Goal: Book appointment/travel/reservation

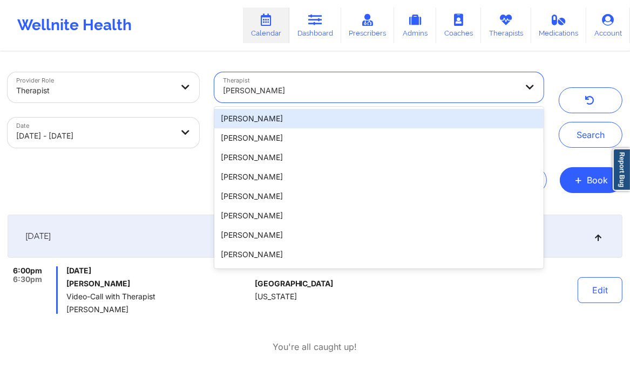
click at [302, 97] on div at bounding box center [370, 90] width 294 height 13
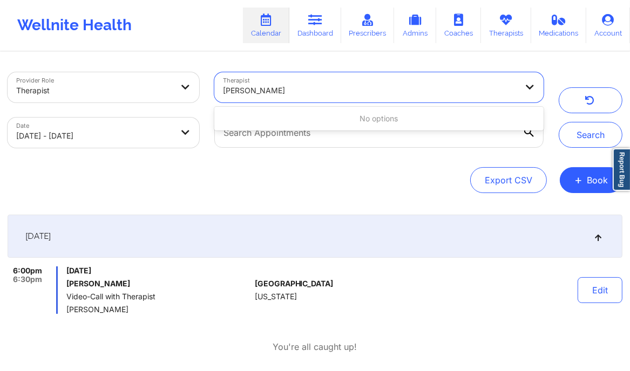
type input "[PERSON_NAME]"
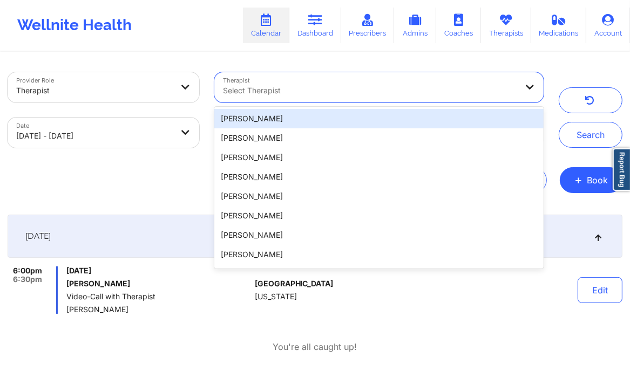
click at [271, 87] on div at bounding box center [370, 90] width 294 height 13
type input "[PERSON_NAME]"
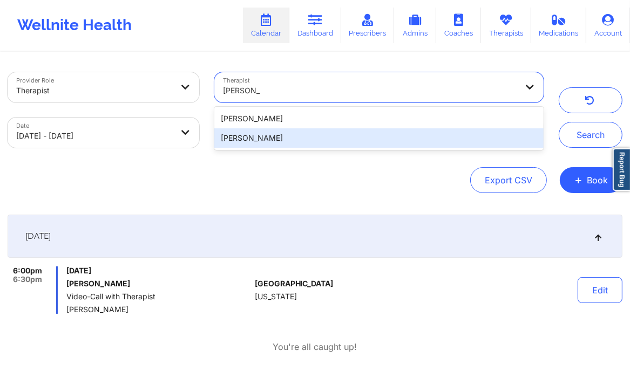
click at [290, 134] on div "[PERSON_NAME]" at bounding box center [378, 137] width 329 height 19
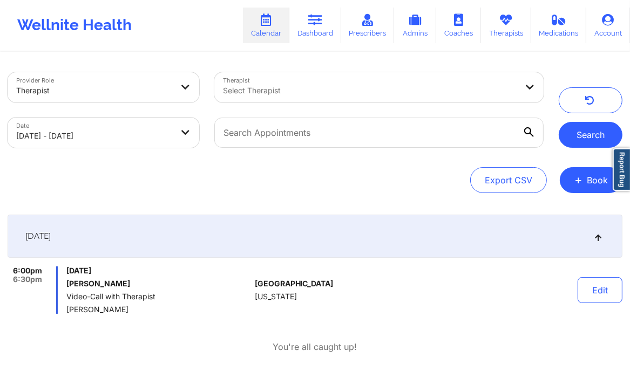
click at [590, 139] on button "Search" at bounding box center [590, 135] width 64 height 26
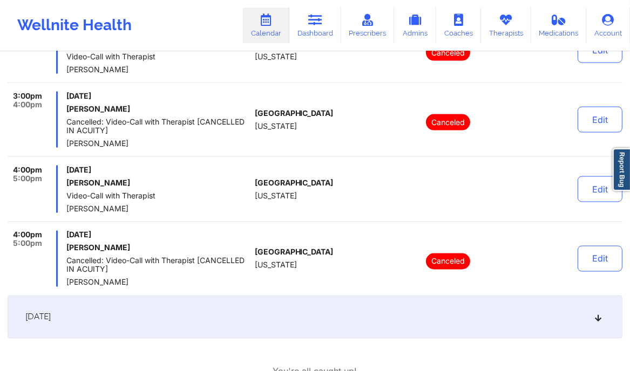
scroll to position [1421, 0]
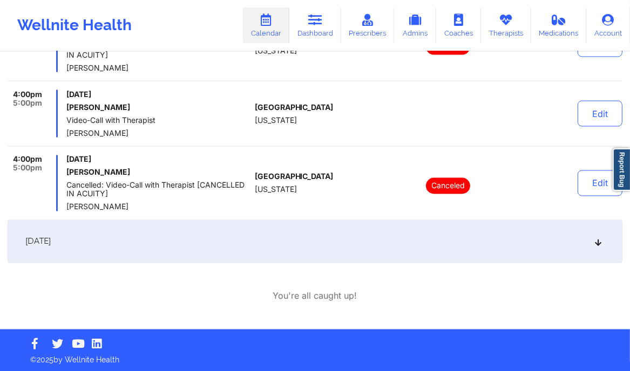
click at [598, 238] on icon at bounding box center [597, 242] width 9 height 8
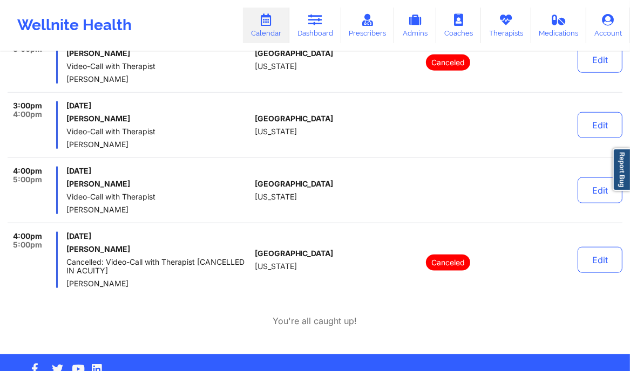
scroll to position [939, 0]
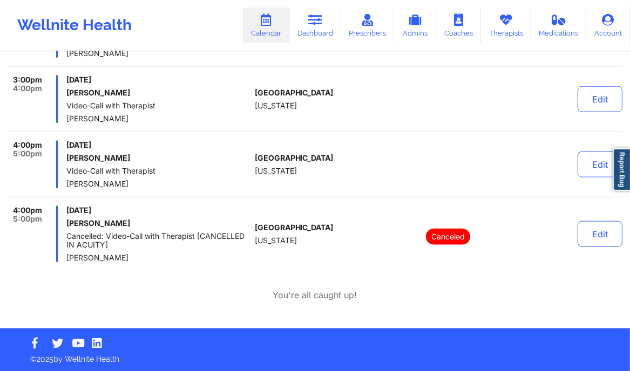
drag, startPoint x: 138, startPoint y: 119, endPoint x: 67, endPoint y: 114, distance: 71.4
click at [67, 114] on span "[PERSON_NAME]" at bounding box center [158, 118] width 184 height 9
copy span "[PERSON_NAME]"
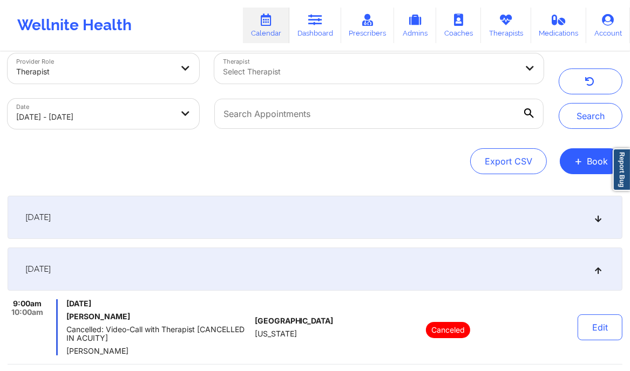
scroll to position [0, 0]
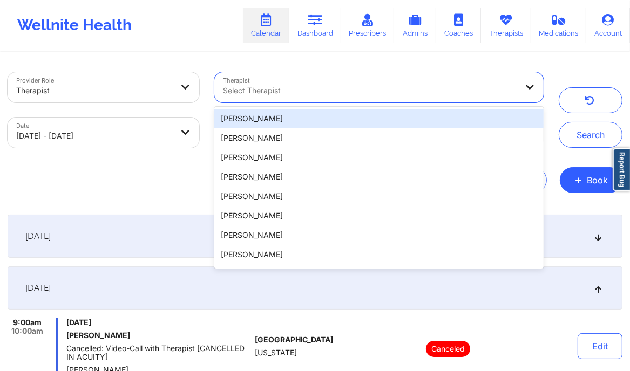
click at [334, 92] on div at bounding box center [370, 90] width 294 height 13
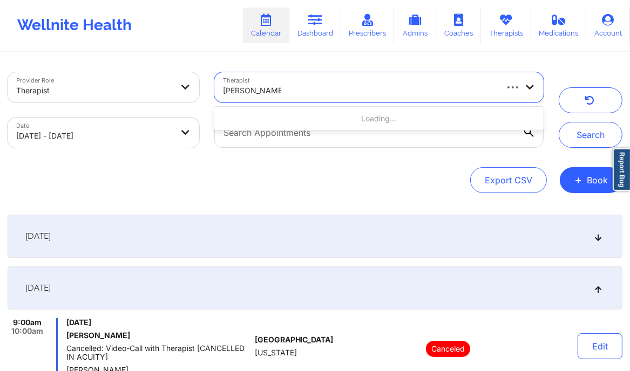
type input "[PERSON_NAME]"
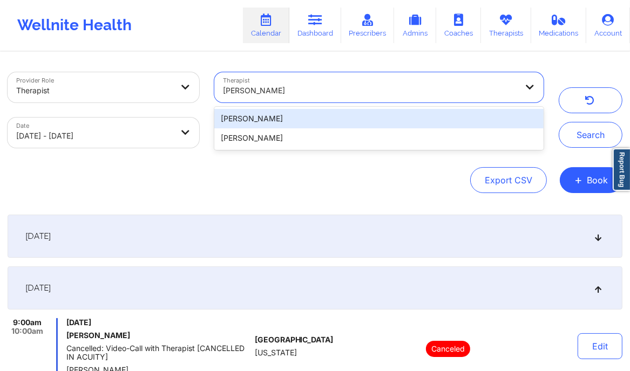
click at [308, 125] on div "[PERSON_NAME]" at bounding box center [378, 118] width 329 height 19
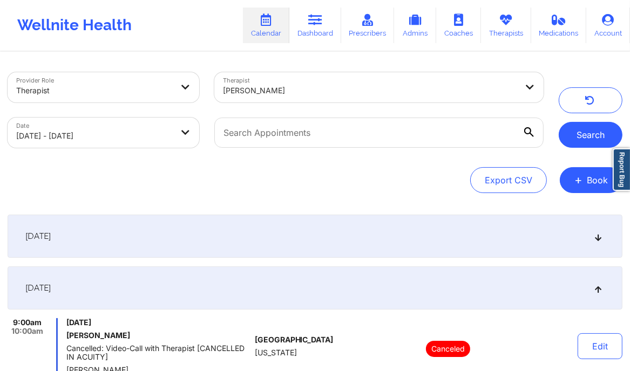
click at [584, 143] on button "Search" at bounding box center [590, 135] width 64 height 26
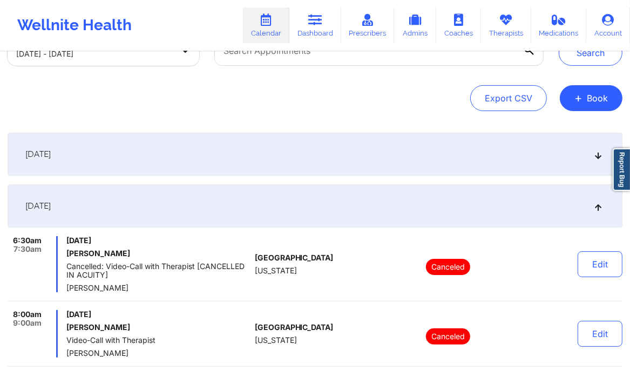
scroll to position [81, 0]
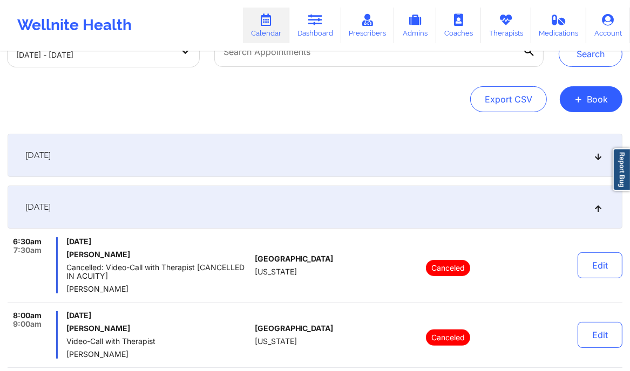
click at [605, 207] on div "[DATE]" at bounding box center [315, 207] width 615 height 43
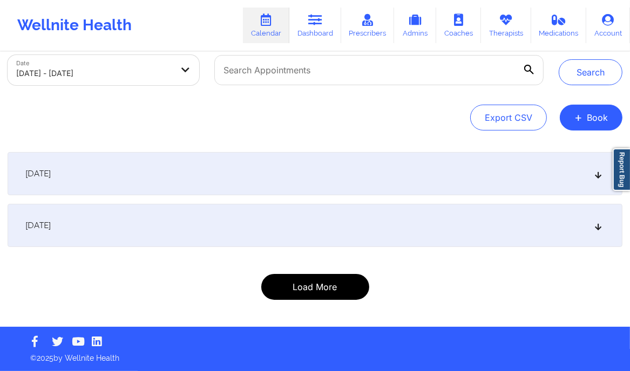
click at [299, 286] on button "Load More" at bounding box center [315, 287] width 108 height 26
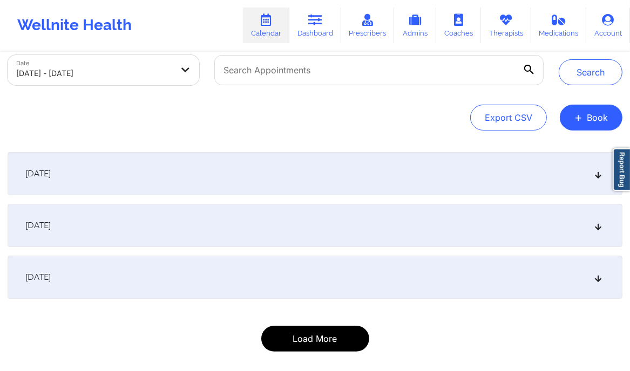
scroll to position [114, 0]
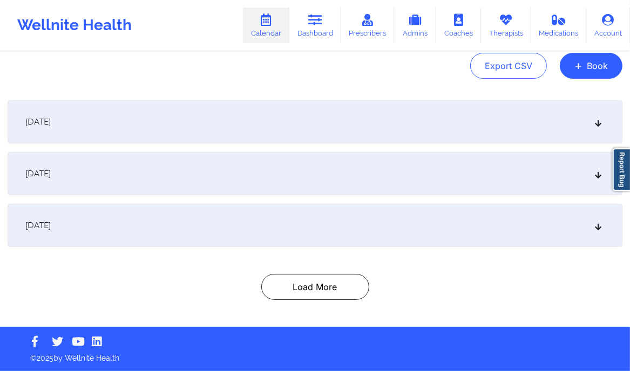
click at [455, 225] on div "[DATE]" at bounding box center [315, 225] width 615 height 43
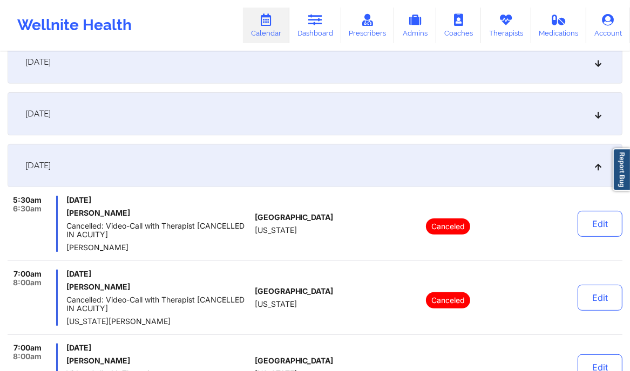
scroll to position [0, 0]
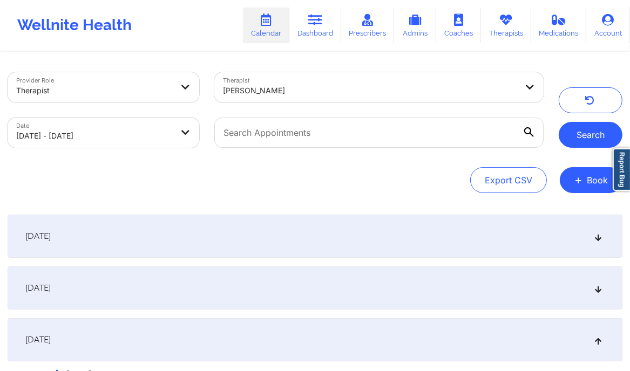
click at [579, 138] on button "Search" at bounding box center [590, 135] width 64 height 26
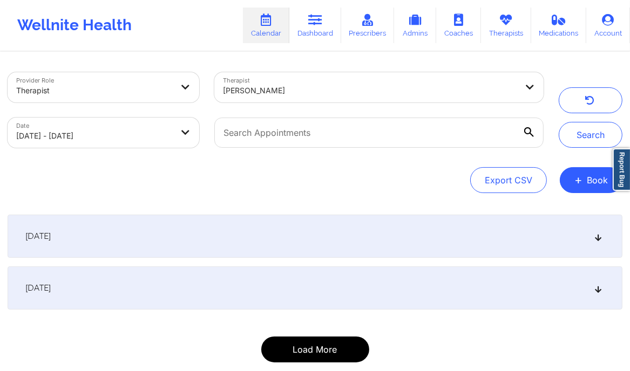
click at [345, 347] on button "Load More" at bounding box center [315, 350] width 108 height 26
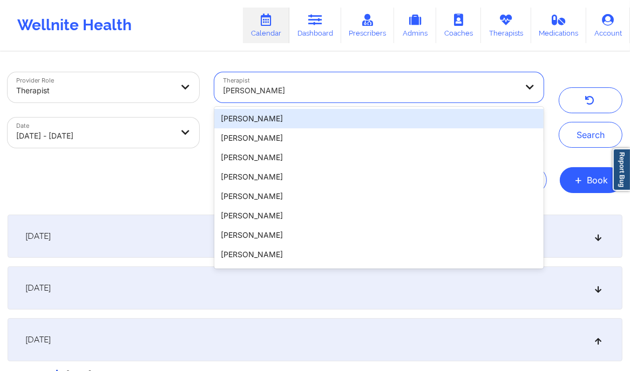
click at [263, 101] on div "[PERSON_NAME]" at bounding box center [370, 91] width 294 height 24
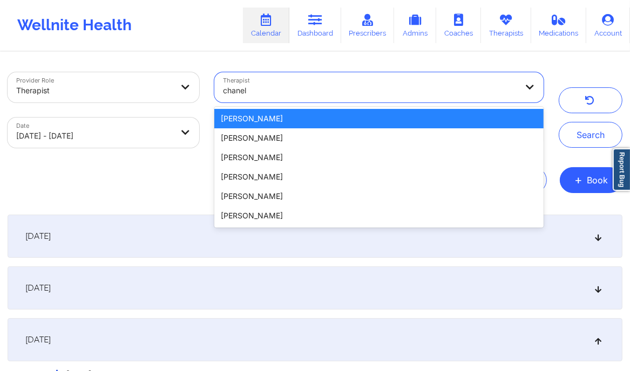
type input "chanel"
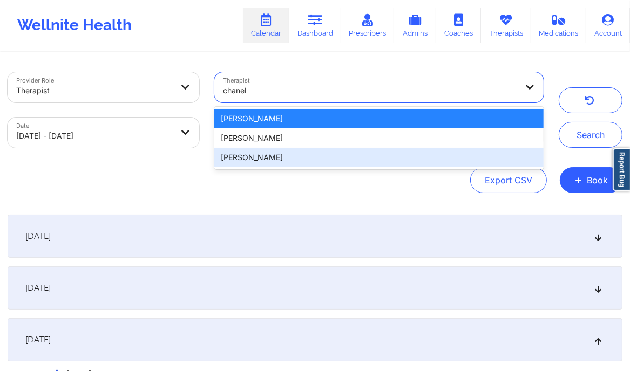
click at [282, 153] on div "[PERSON_NAME]" at bounding box center [378, 157] width 329 height 19
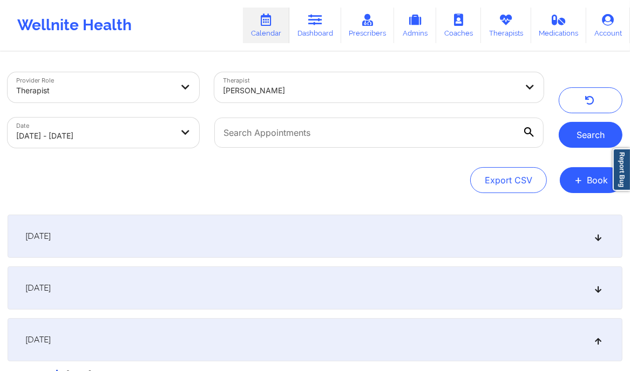
click at [585, 129] on button "Search" at bounding box center [590, 135] width 64 height 26
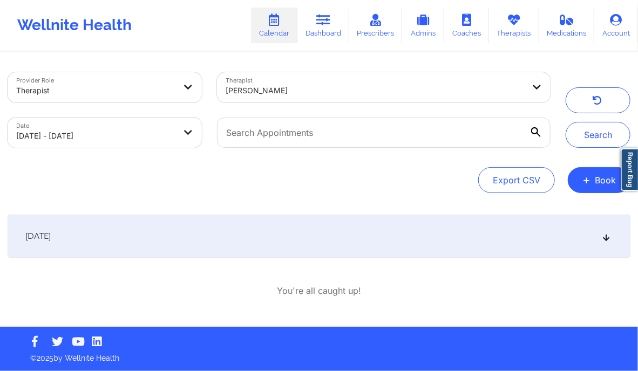
click at [604, 237] on icon at bounding box center [606, 237] width 9 height 8
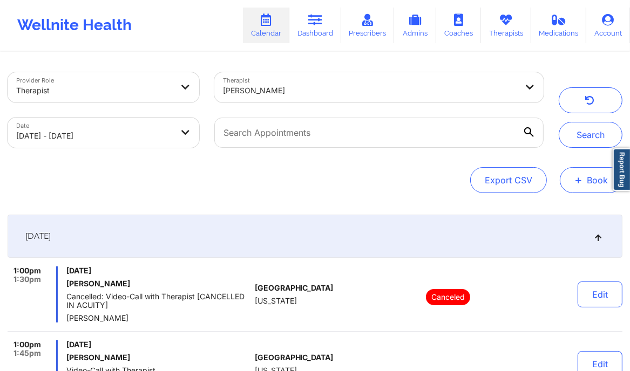
click at [590, 186] on button "+ Book" at bounding box center [590, 180] width 63 height 26
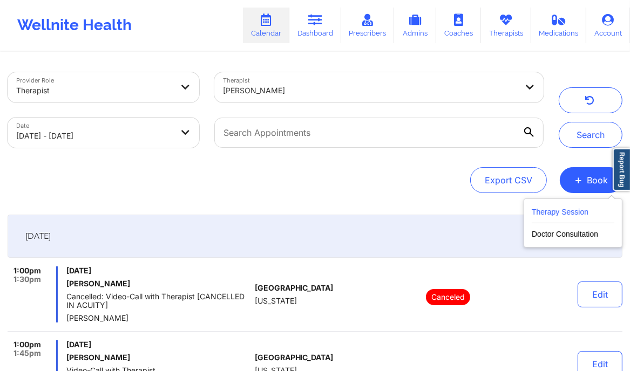
click at [561, 217] on button "Therapy Session" at bounding box center [572, 215] width 83 height 18
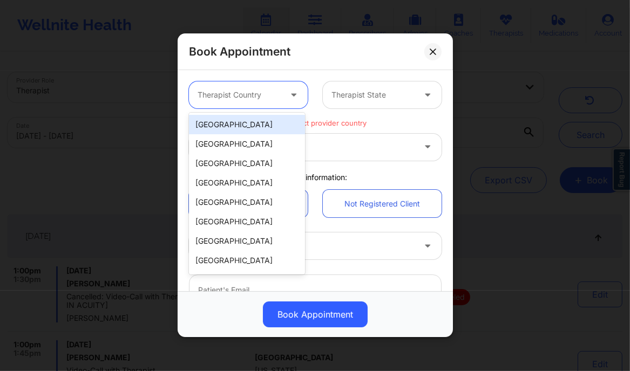
click at [276, 88] on div "Therapist Country" at bounding box center [235, 94] width 93 height 27
click at [269, 127] on div "[GEOGRAPHIC_DATA]" at bounding box center [247, 124] width 116 height 19
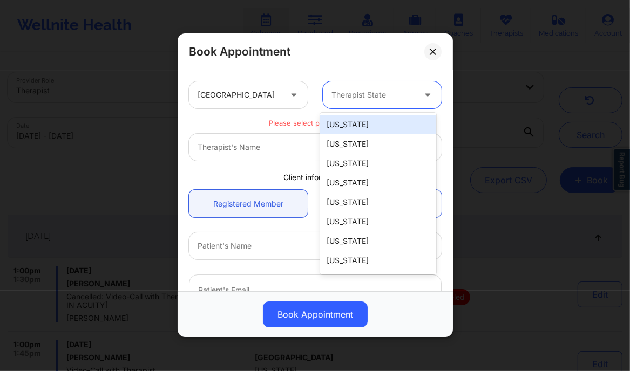
click at [361, 100] on div at bounding box center [372, 95] width 83 height 13
type input "new"
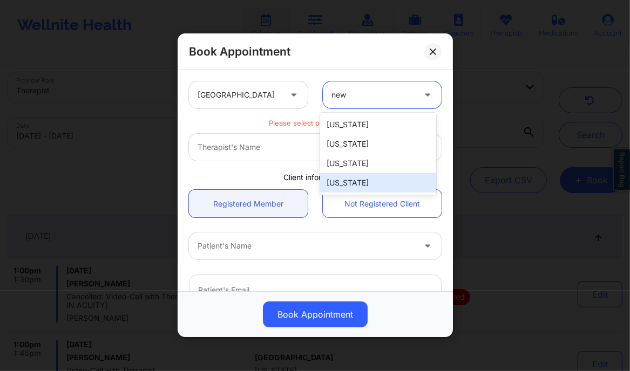
click at [348, 181] on div "[US_STATE]" at bounding box center [378, 182] width 116 height 19
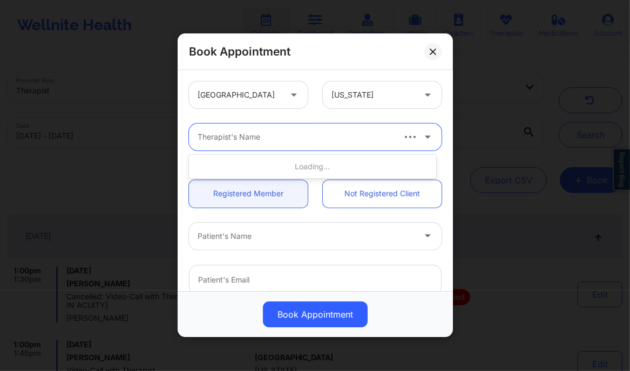
click at [300, 138] on div at bounding box center [294, 137] width 195 height 13
type input "fallon"
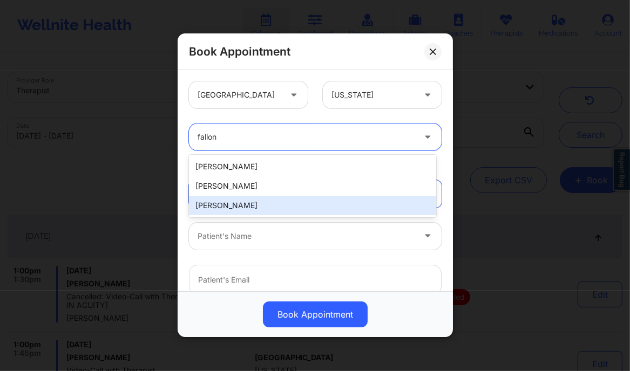
click at [267, 202] on div "[PERSON_NAME]" at bounding box center [312, 205] width 247 height 19
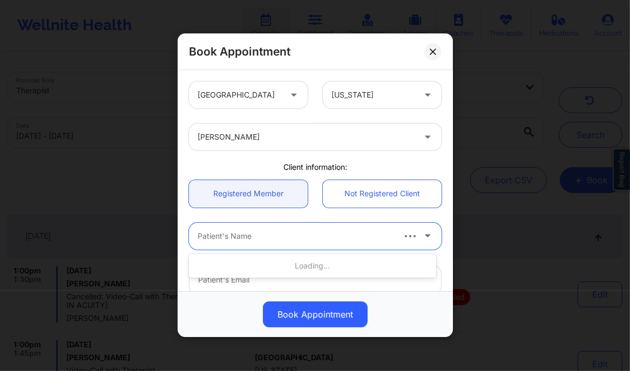
click at [263, 237] on div at bounding box center [294, 236] width 195 height 13
paste input "[PERSON_NAME]"
type input "[PERSON_NAME]"
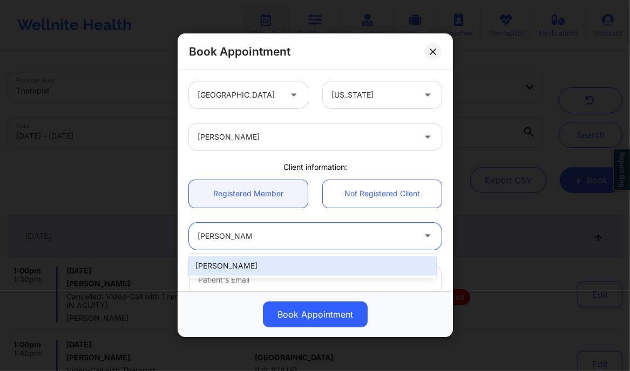
click at [252, 269] on div "[PERSON_NAME]" at bounding box center [312, 265] width 247 height 19
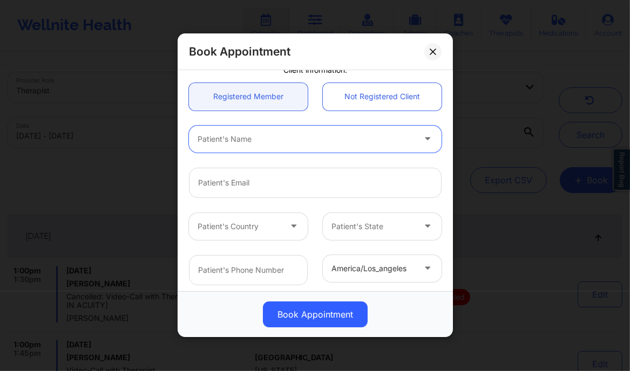
scroll to position [97, 0]
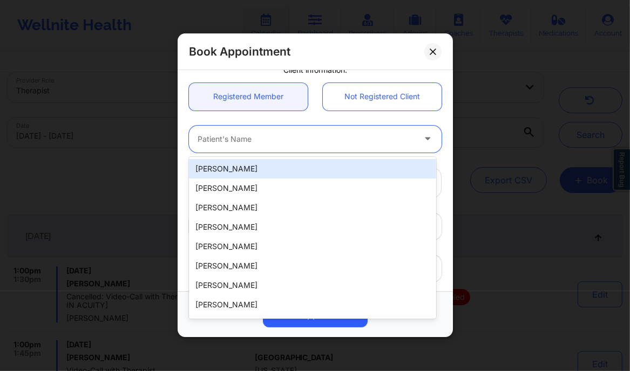
click at [255, 137] on div at bounding box center [305, 139] width 217 height 13
paste input "[PERSON_NAME]"
type input "[PERSON_NAME]"
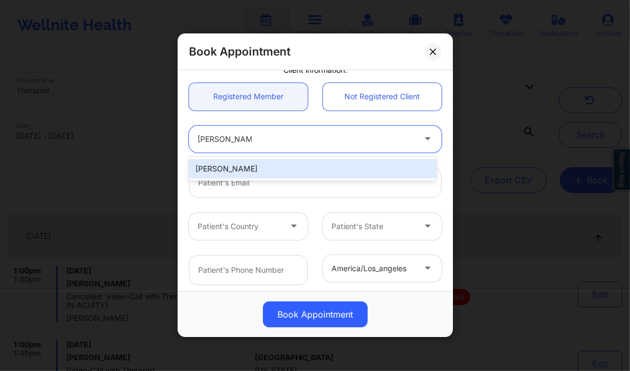
click at [232, 168] on div "[PERSON_NAME]" at bounding box center [312, 168] width 247 height 19
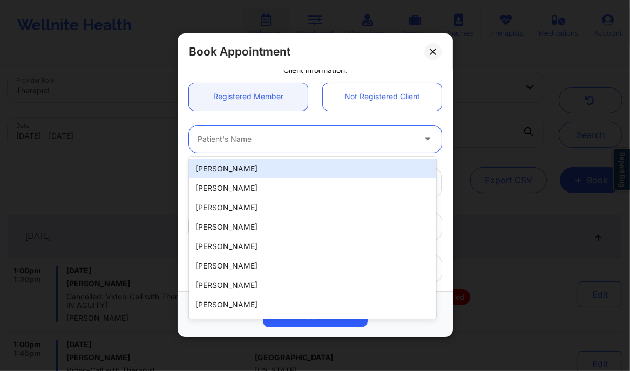
click at [224, 140] on div at bounding box center [305, 139] width 217 height 13
paste input "[PERSON_NAME]"
type input "[PERSON_NAME]"
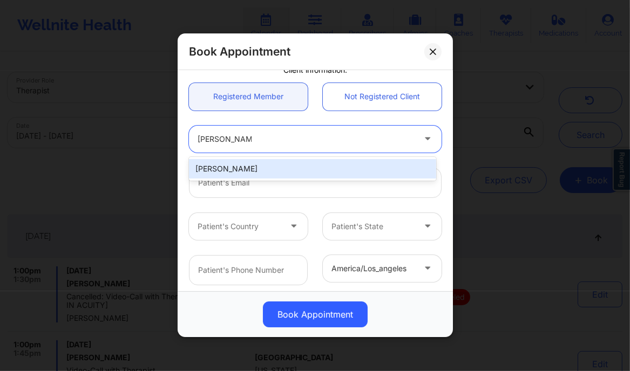
click at [236, 163] on div "[PERSON_NAME]" at bounding box center [312, 168] width 247 height 19
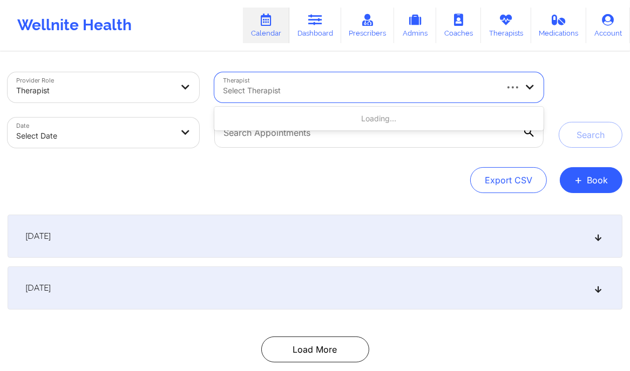
click at [351, 90] on div at bounding box center [359, 90] width 272 height 13
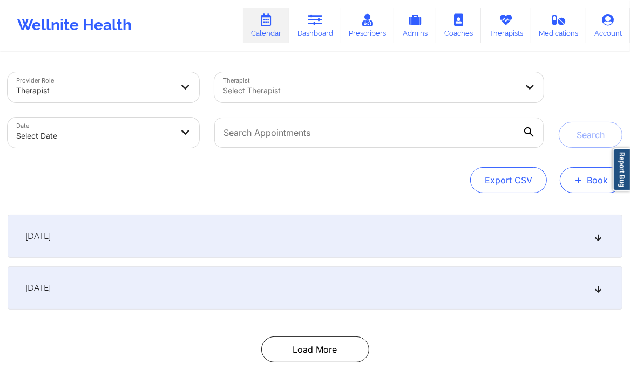
click at [595, 174] on button "+ Book" at bounding box center [590, 180] width 63 height 26
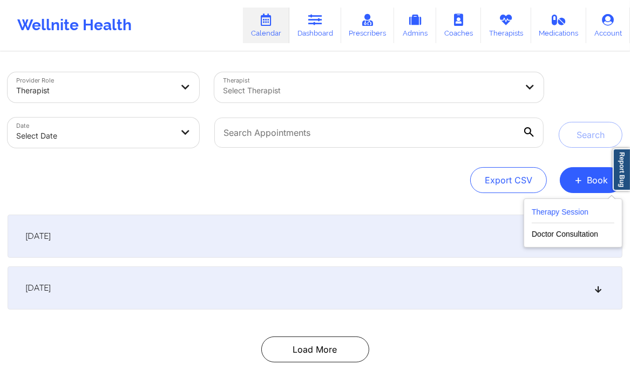
click at [554, 213] on button "Therapy Session" at bounding box center [572, 215] width 83 height 18
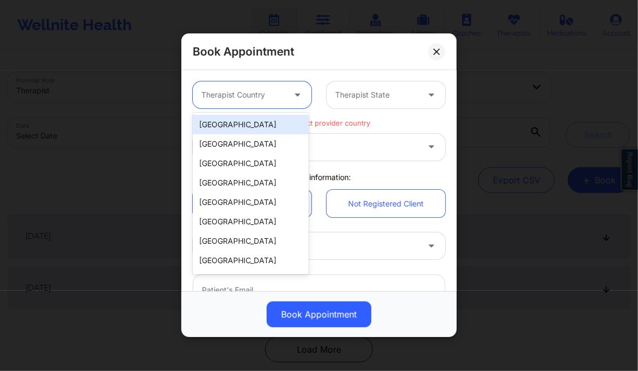
click at [260, 92] on div at bounding box center [242, 95] width 83 height 13
click at [252, 126] on div "[GEOGRAPHIC_DATA]" at bounding box center [251, 124] width 116 height 19
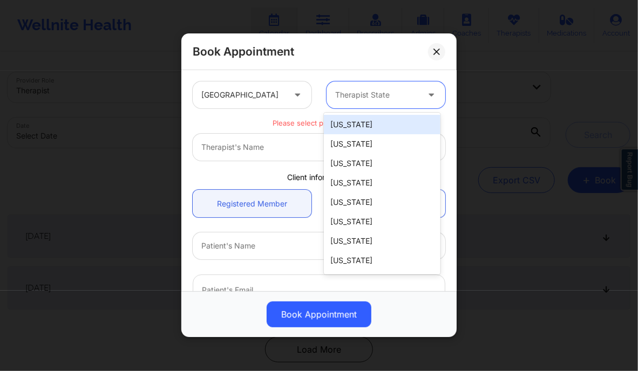
click at [399, 87] on div "Therapist State" at bounding box center [372, 94] width 93 height 27
type input "new"
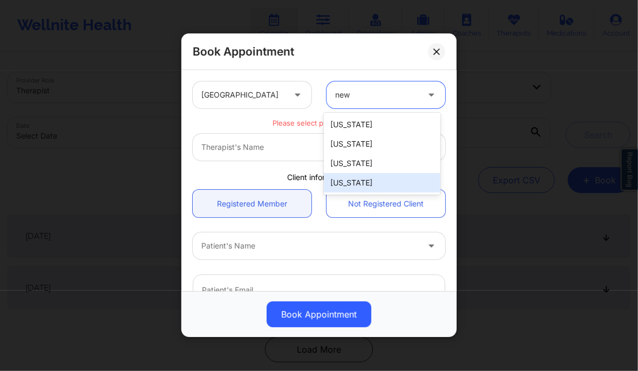
click at [358, 182] on div "[US_STATE]" at bounding box center [382, 182] width 116 height 19
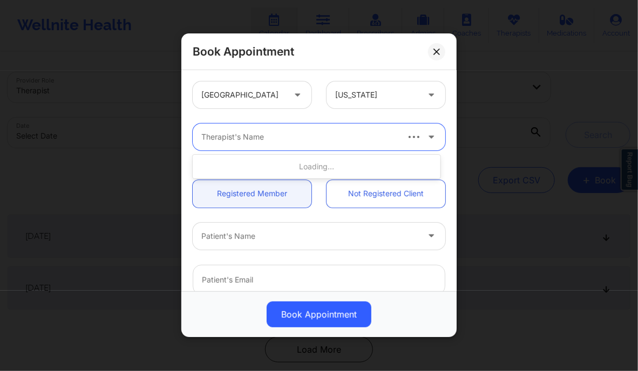
click at [267, 141] on div at bounding box center [298, 137] width 195 height 13
type input "c"
type input "fallon coster"
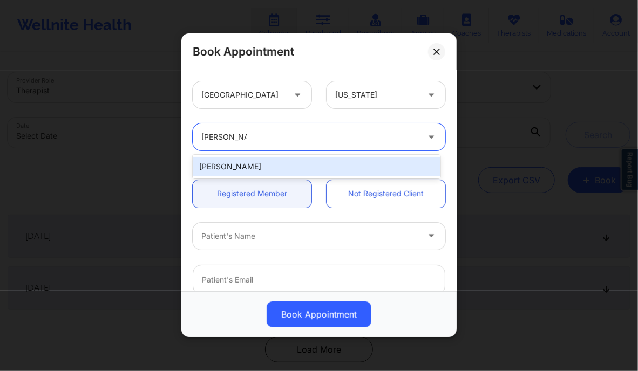
click at [272, 162] on div "[PERSON_NAME]" at bounding box center [316, 166] width 247 height 19
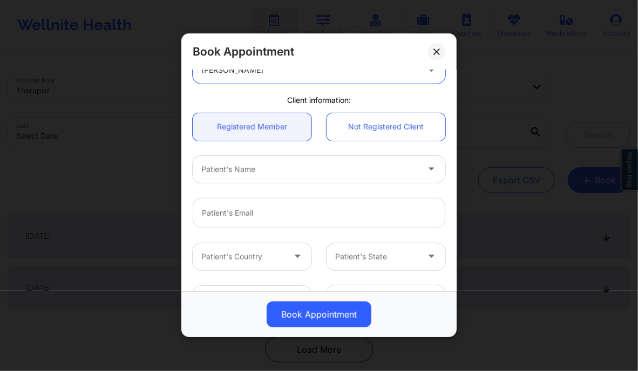
scroll to position [71, 0]
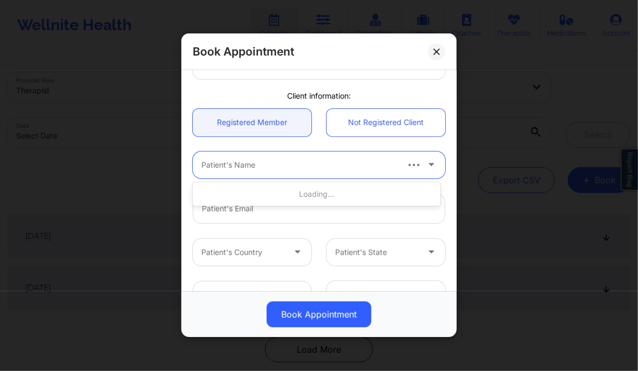
click at [256, 161] on div at bounding box center [298, 165] width 195 height 13
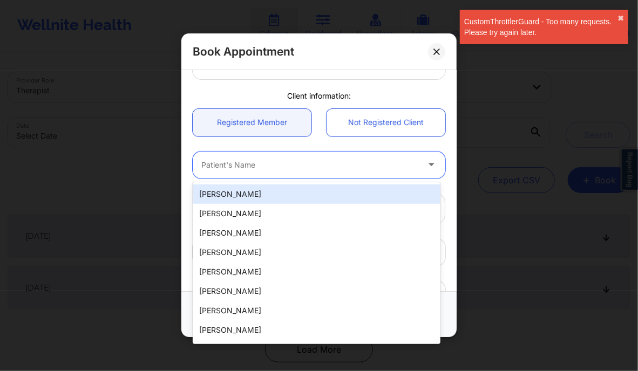
paste input "[PERSON_NAME]"
type input "[PERSON_NAME]"
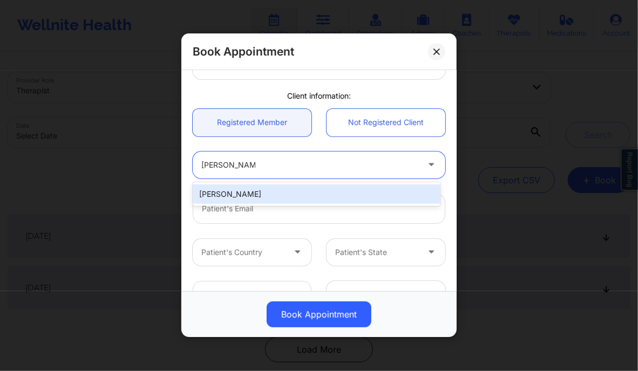
click at [288, 194] on div "[PERSON_NAME]" at bounding box center [316, 194] width 247 height 19
type input "sheenacardona25@gmail.com"
type input "+1347-225-2141"
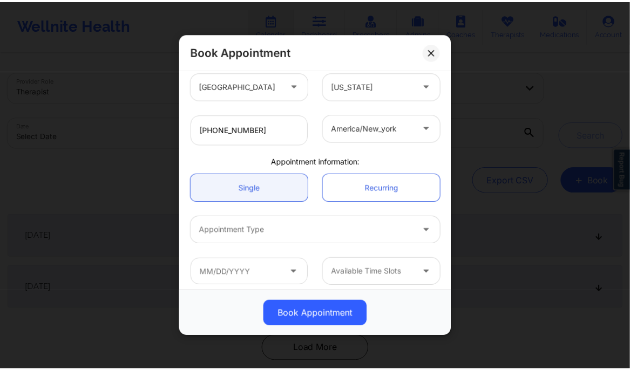
scroll to position [243, 0]
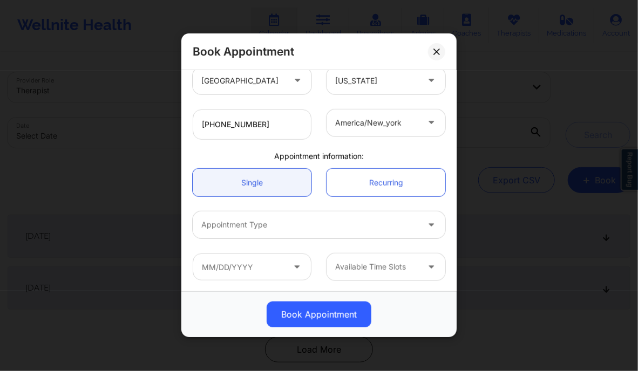
click at [277, 227] on div at bounding box center [309, 225] width 217 height 13
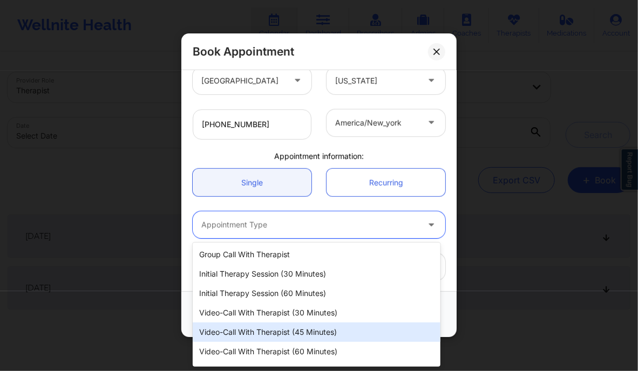
click at [296, 334] on div "Video-Call with Therapist (45 minutes)" at bounding box center [316, 332] width 247 height 19
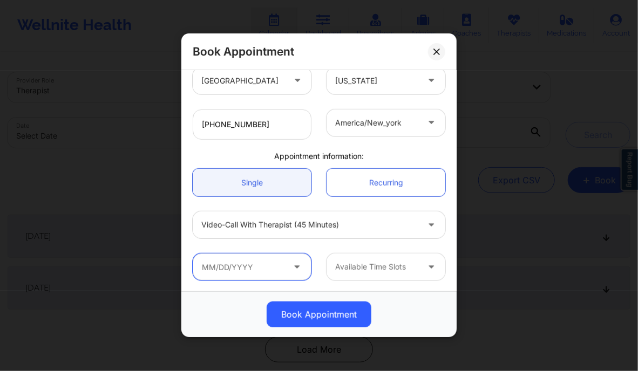
click at [268, 273] on input "text" at bounding box center [252, 267] width 119 height 27
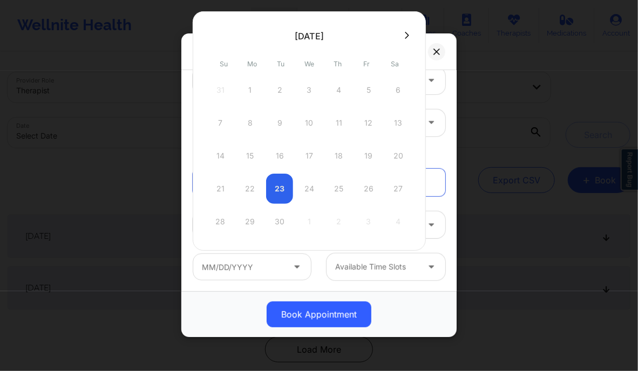
click at [310, 192] on div "21 22 23 24 25 26 27" at bounding box center [309, 189] width 205 height 30
click at [310, 189] on div "21 22 23 24 25 26 27" at bounding box center [309, 189] width 205 height 30
click at [347, 191] on div "21 22 23 24 25 26 27" at bounding box center [309, 189] width 205 height 30
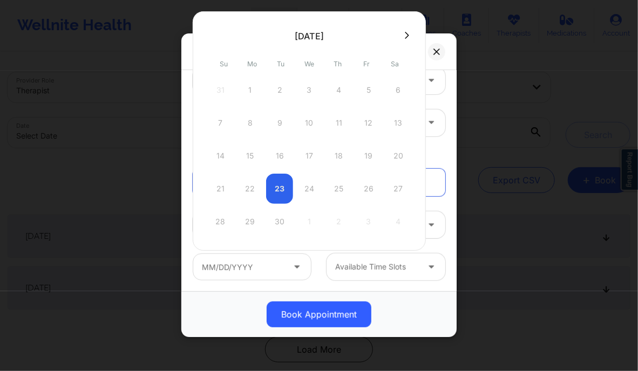
click at [405, 32] on icon at bounding box center [407, 35] width 4 height 8
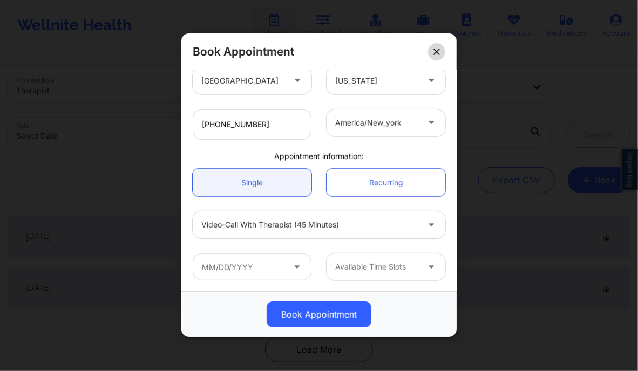
click at [434, 53] on icon at bounding box center [436, 52] width 6 height 6
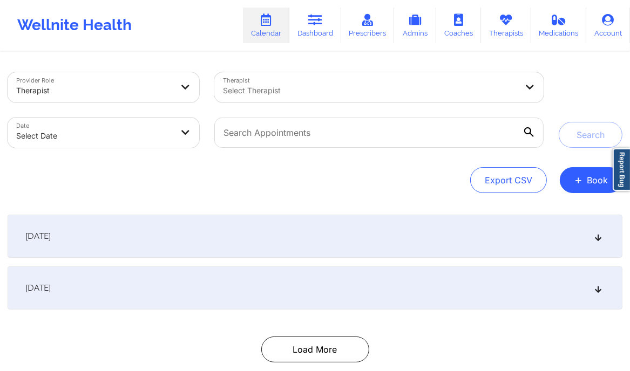
click at [434, 53] on div "Provider Role Therapist Therapist Select Therapist Date Select Date Search Expo…" at bounding box center [315, 221] width 630 height 337
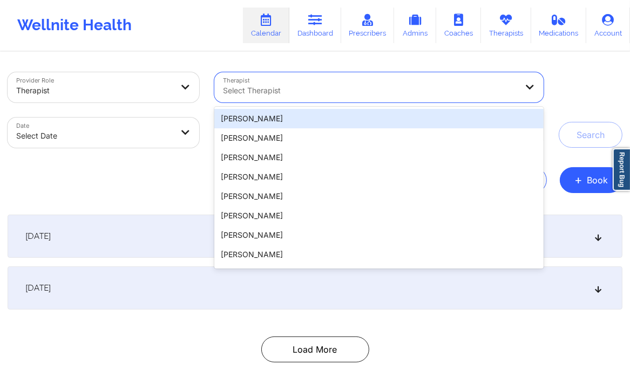
click at [360, 87] on div at bounding box center [370, 90] width 294 height 13
type input "ma"
click at [355, 92] on div at bounding box center [370, 90] width 294 height 13
paste input "[PERSON_NAME]"
type input "[PERSON_NAME]"
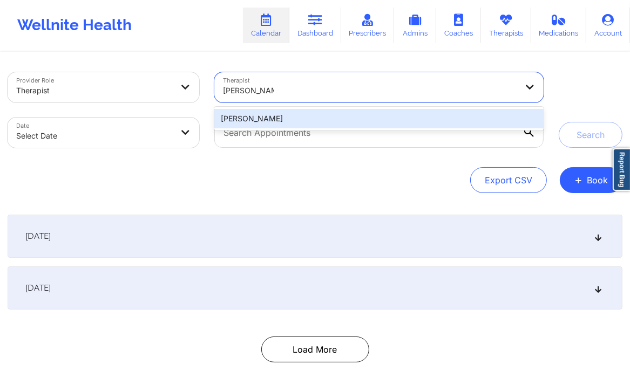
click at [330, 122] on div "[PERSON_NAME]" at bounding box center [378, 118] width 329 height 19
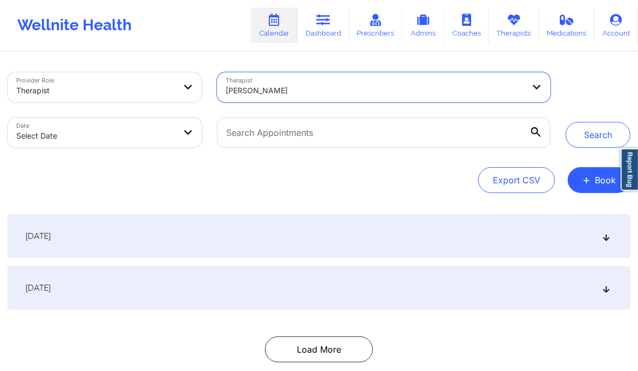
select select "2025-8"
select select "2025-9"
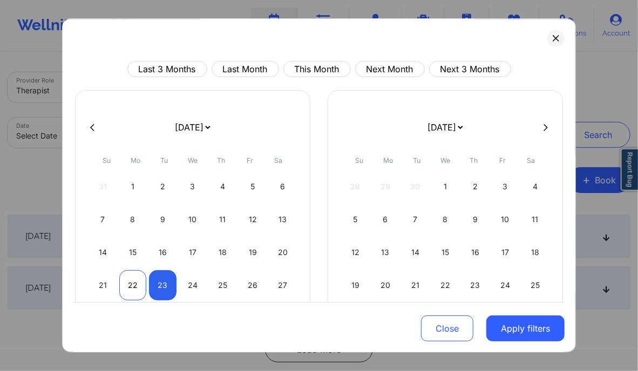
click at [137, 285] on div "22" at bounding box center [133, 285] width 28 height 30
select select "2025-8"
select select "2025-9"
select select "2025-8"
select select "2025-9"
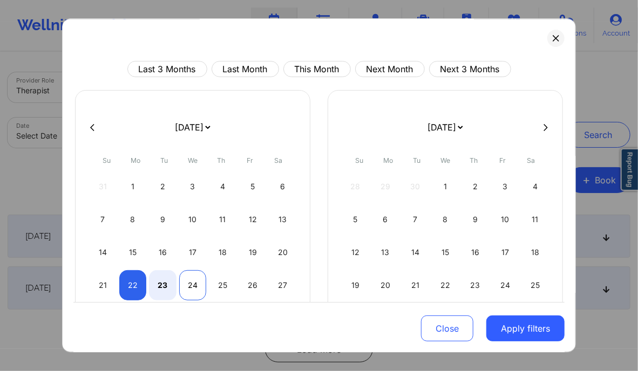
click at [196, 291] on div "24" at bounding box center [193, 285] width 28 height 30
select select "2025-8"
select select "2025-9"
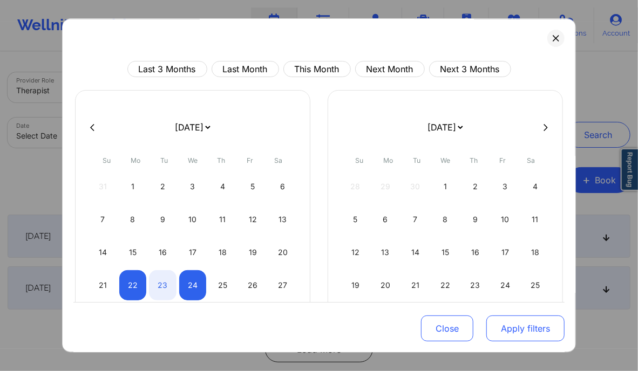
click at [503, 319] on button "Apply filters" at bounding box center [525, 329] width 78 height 26
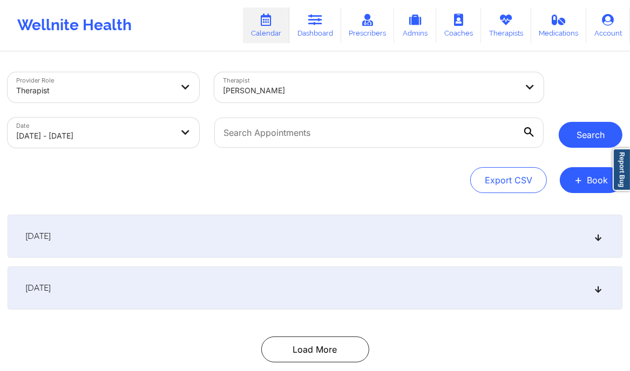
click at [567, 132] on button "Search" at bounding box center [590, 135] width 64 height 26
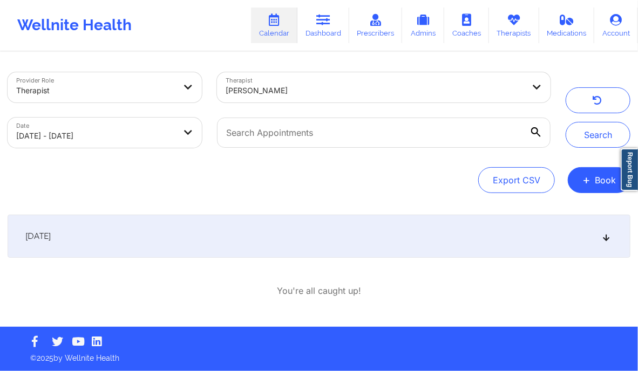
click at [596, 239] on div "[DATE]" at bounding box center [319, 236] width 623 height 43
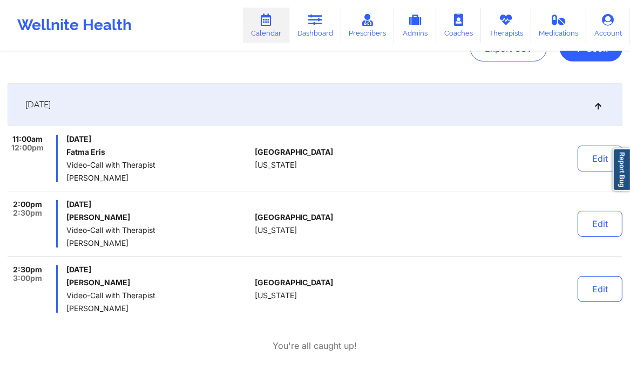
scroll to position [183, 0]
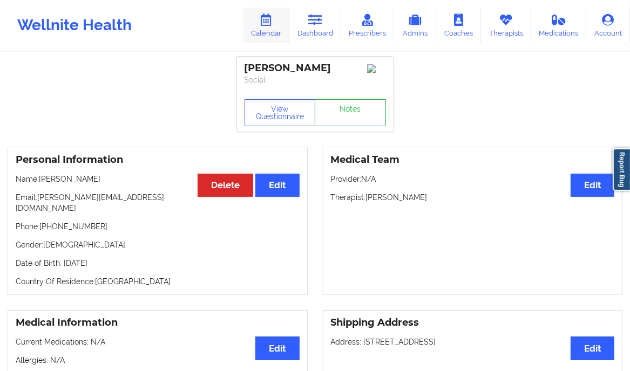
click at [269, 19] on icon at bounding box center [266, 20] width 14 height 12
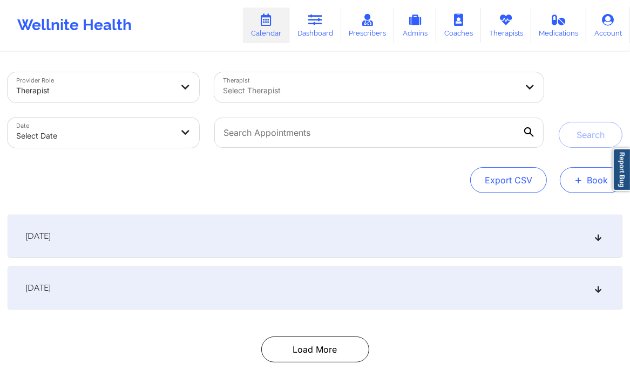
click at [578, 183] on span "+" at bounding box center [578, 180] width 8 height 6
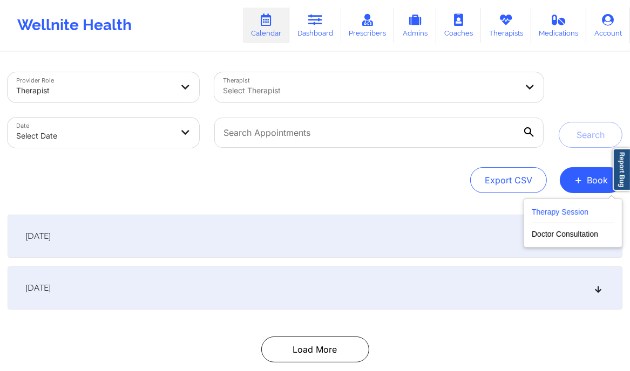
click at [556, 213] on button "Therapy Session" at bounding box center [572, 215] width 83 height 18
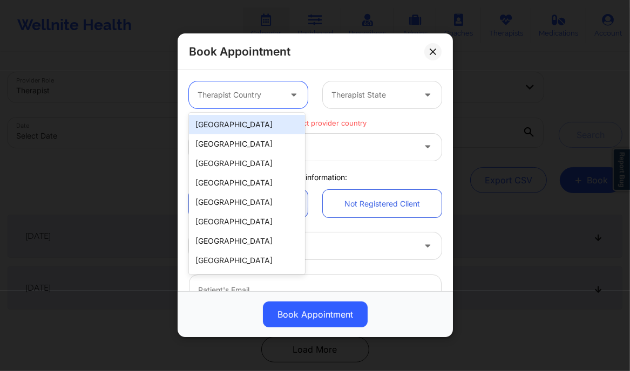
click at [255, 98] on div at bounding box center [238, 95] width 83 height 13
click at [242, 125] on div "[GEOGRAPHIC_DATA]" at bounding box center [247, 124] width 116 height 19
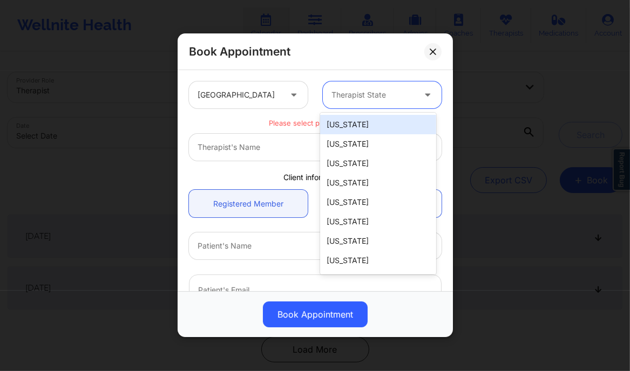
click at [355, 87] on div "Therapist State" at bounding box center [369, 94] width 93 height 27
type input "mic"
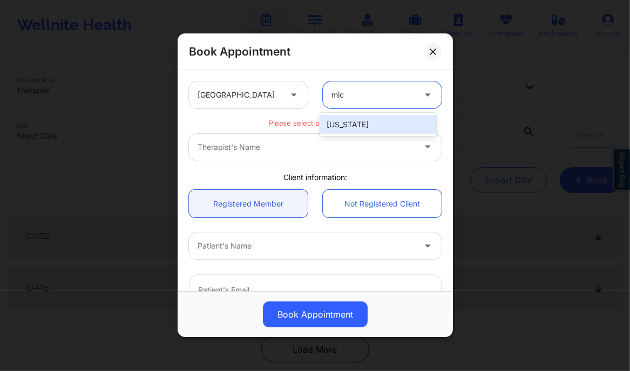
click at [352, 120] on div "[US_STATE]" at bounding box center [378, 124] width 116 height 19
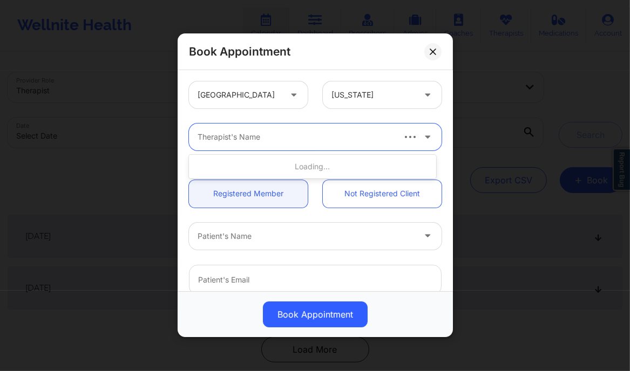
click at [313, 131] on div at bounding box center [294, 137] width 195 height 13
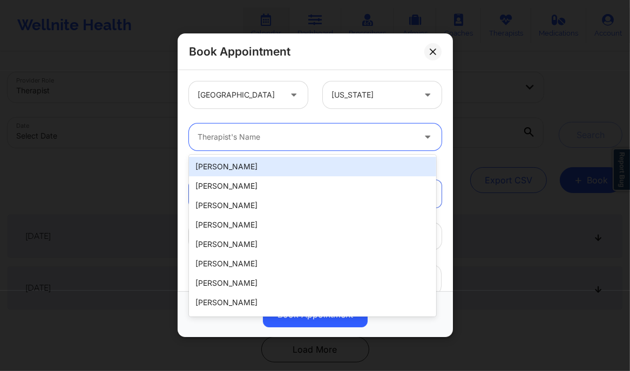
click at [220, 131] on div at bounding box center [305, 137] width 217 height 13
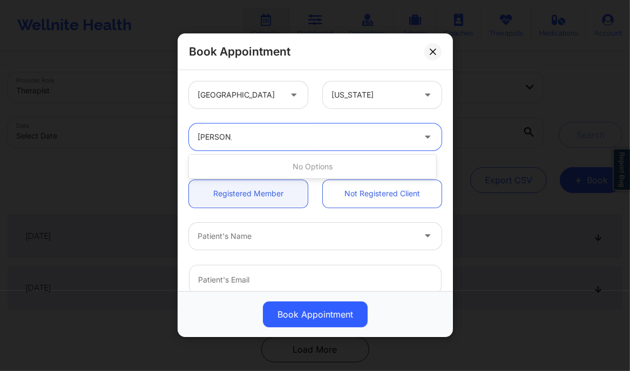
type input "David S"
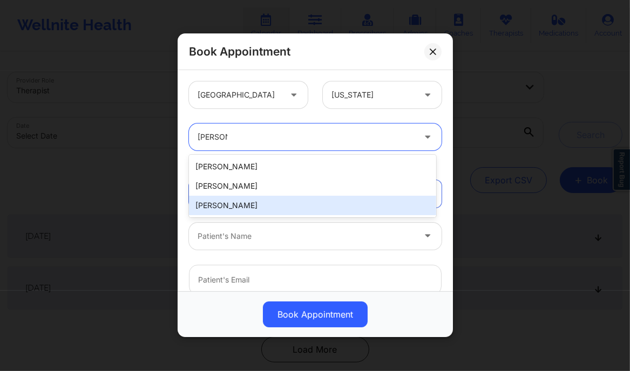
click at [244, 203] on div "[PERSON_NAME]" at bounding box center [312, 205] width 247 height 19
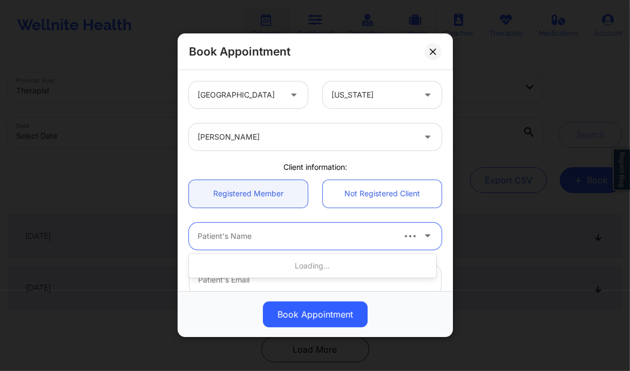
click at [295, 230] on div at bounding box center [294, 236] width 195 height 13
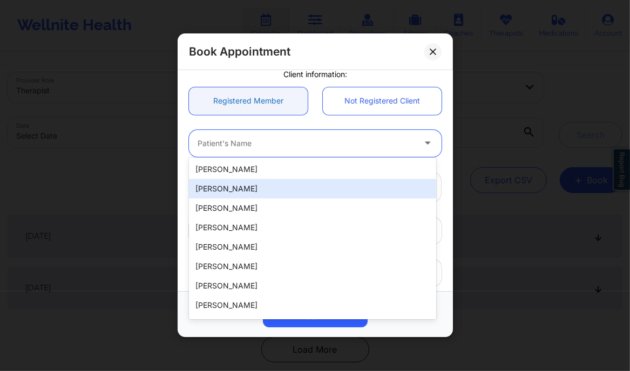
scroll to position [99, 0]
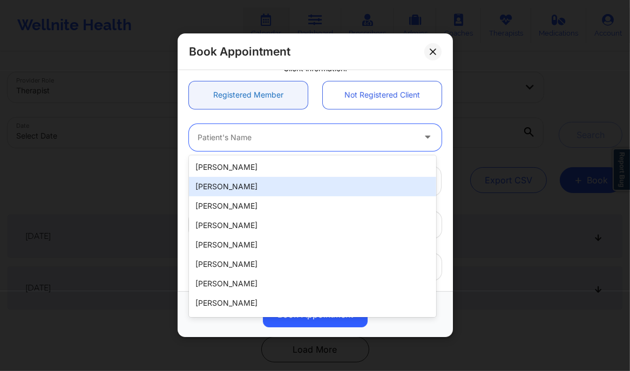
paste input "Eva Chahrour - 45 mins - David Sullivan Michigan"
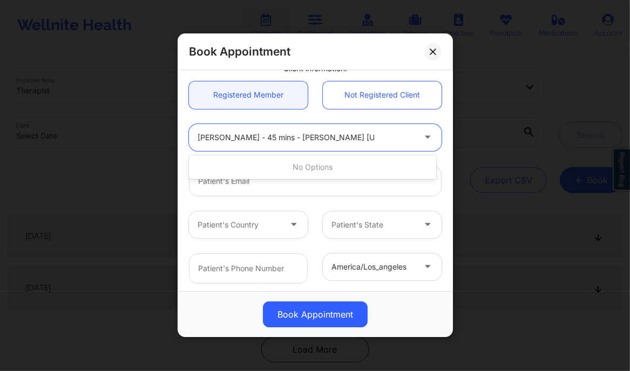
drag, startPoint x: 246, startPoint y: 135, endPoint x: 460, endPoint y: 136, distance: 213.7
click at [460, 136] on div "Book Appointment United States Michigan David Sullivan Client information: Regi…" at bounding box center [315, 185] width 630 height 371
type input "[PERSON_NAME]"
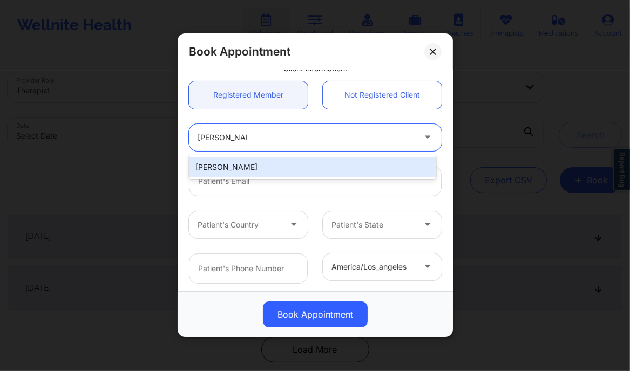
click at [343, 174] on div "[PERSON_NAME]" at bounding box center [312, 167] width 247 height 19
type input "squally-champ0w@icloud.com"
type input "+1313-788-4788"
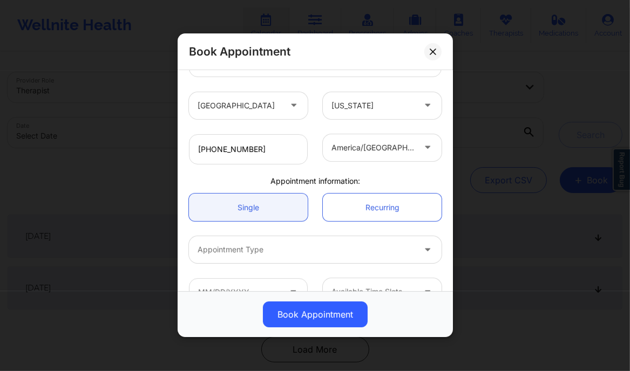
scroll to position [243, 0]
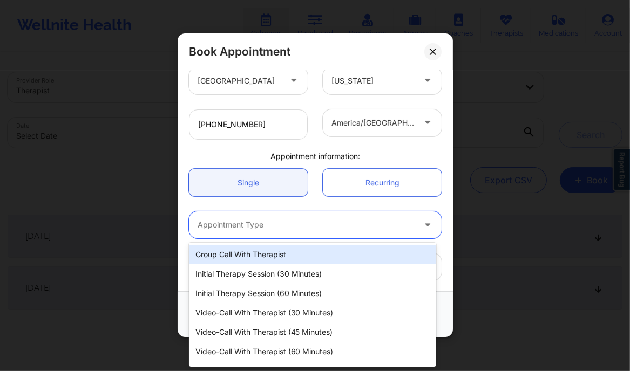
click at [264, 217] on div "Appointment Type" at bounding box center [302, 224] width 227 height 27
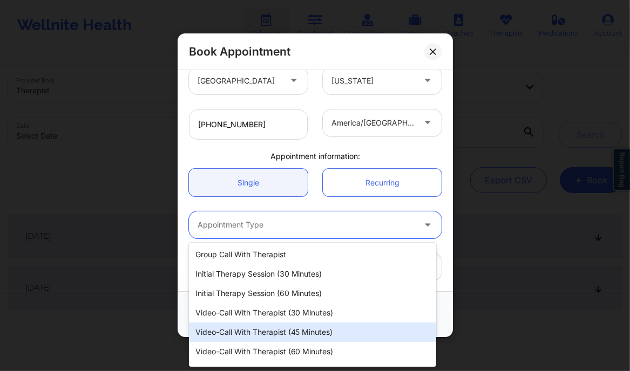
click at [283, 329] on div "Video-Call with Therapist (45 minutes)" at bounding box center [312, 332] width 247 height 19
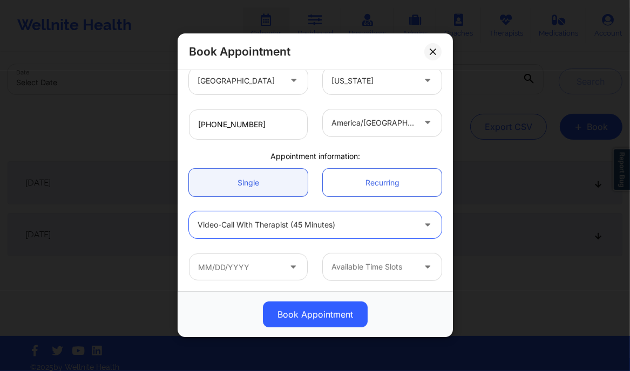
scroll to position [56, 0]
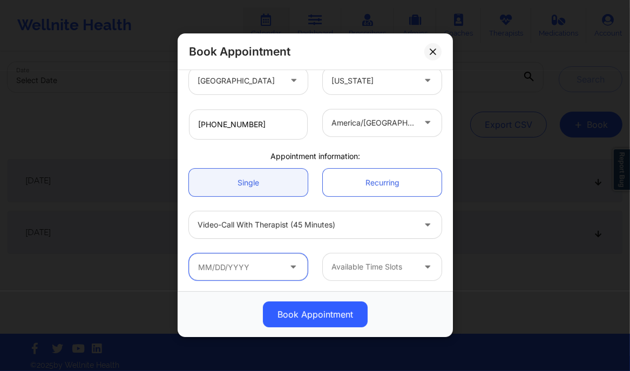
click at [278, 262] on input "text" at bounding box center [248, 267] width 119 height 27
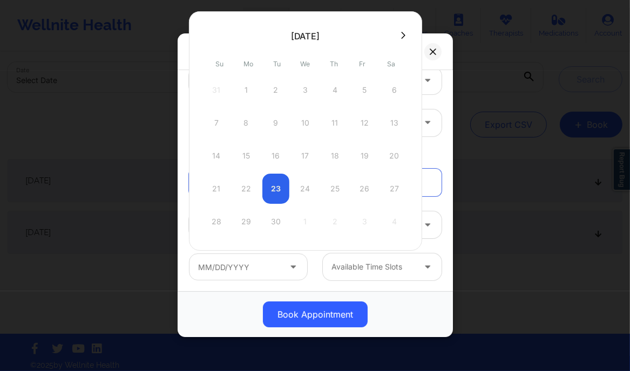
click at [303, 185] on div "21 22 23 24 25 26 27" at bounding box center [305, 189] width 205 height 30
click at [269, 184] on div "21 22 23 24 25 26 27" at bounding box center [305, 189] width 205 height 30
drag, startPoint x: 303, startPoint y: 185, endPoint x: 335, endPoint y: 110, distance: 81.5
click at [335, 110] on div "31 1 2 3 4 5 6 7 8 9 10 11 12 13 14 15 16 17 18 19 20 21 22 23 24 25 26 27 28 2…" at bounding box center [305, 156] width 205 height 162
drag, startPoint x: 335, startPoint y: 110, endPoint x: 358, endPoint y: 202, distance: 95.0
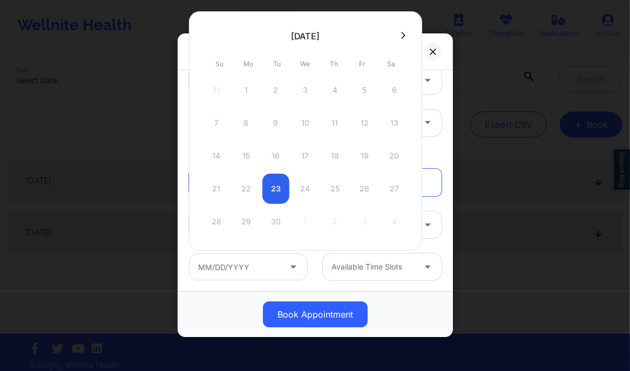
click at [358, 202] on div "31 1 2 3 4 5 6 7 8 9 10 11 12 13 14 15 16 17 18 19 20 21 22 23 24 25 26 27 28 2…" at bounding box center [305, 156] width 205 height 162
click at [358, 202] on div "21 22 23 24 25 26 27" at bounding box center [305, 189] width 205 height 30
click at [292, 232] on div "28 29 30 1 2 3 4" at bounding box center [305, 222] width 205 height 30
click at [401, 28] on div at bounding box center [305, 36] width 233 height 16
click at [401, 38] on icon at bounding box center [403, 35] width 4 height 8
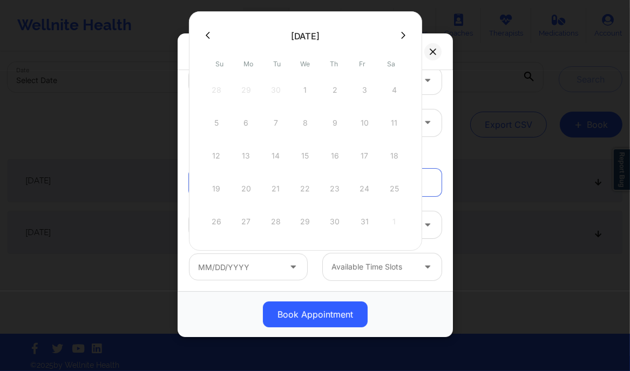
click at [361, 159] on div "12 13 14 15 16 17 18" at bounding box center [305, 156] width 205 height 30
drag, startPoint x: 361, startPoint y: 159, endPoint x: 69, endPoint y: -50, distance: 358.9
click at [69, 0] on html "Wellnite Health Calendar Dashboard Prescribers Admins Coaches Therapists Medica…" at bounding box center [315, 129] width 630 height 371
